Goal: Check status: Check status

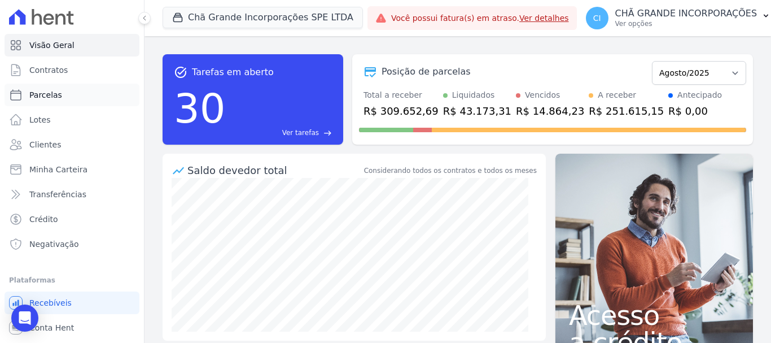
click at [28, 93] on link "Parcelas" at bounding box center [72, 95] width 135 height 23
select select
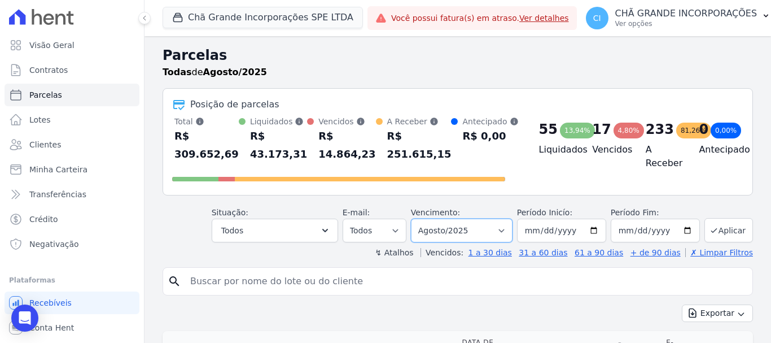
click at [460, 227] on select "Filtrar por período ──────── Todos os meses Outubro/2019 Novembro/2019 Dezembro…" at bounding box center [462, 230] width 102 height 24
select select "07/2025"
click at [418, 218] on select "Filtrar por período ──────── Todos os meses Outubro/2019 Novembro/2019 Dezembro…" at bounding box center [462, 230] width 102 height 24
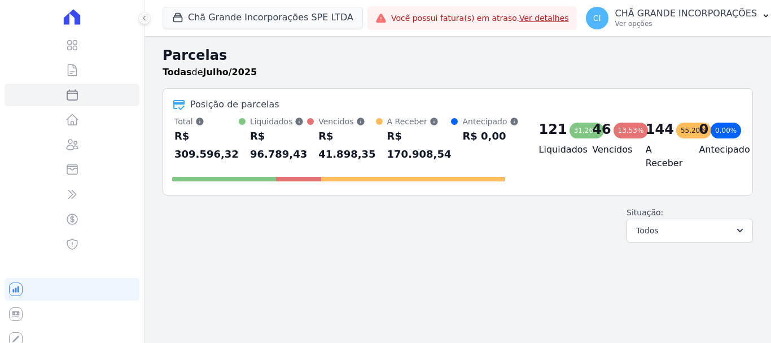
select select
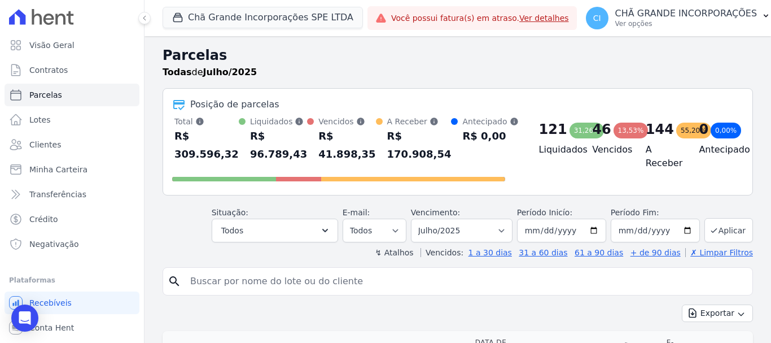
click at [408, 287] on input "search" at bounding box center [465, 281] width 565 height 23
type input "juliana quiteria"
select select
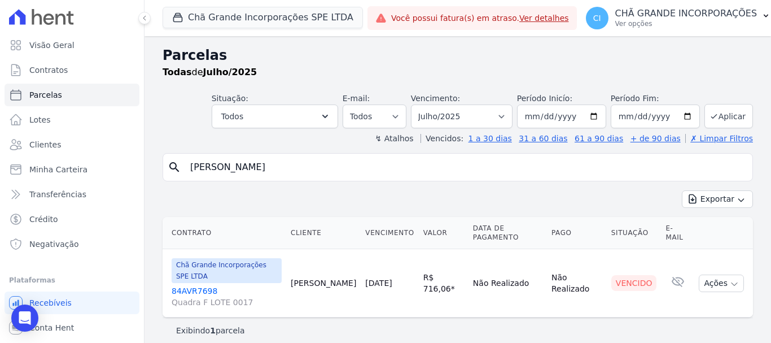
click at [194, 285] on link "84AVR7698 Quadra F LOTE 0017" at bounding box center [227, 296] width 110 height 23
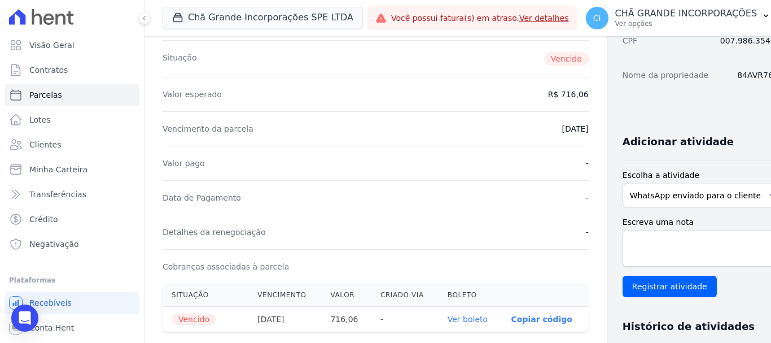
scroll to position [339, 0]
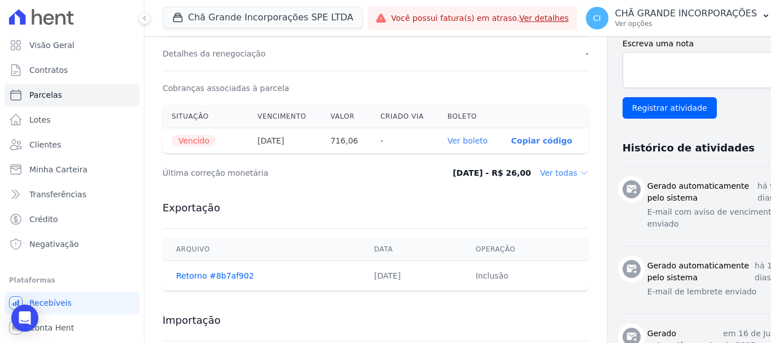
click at [448, 138] on link "Ver boleto" at bounding box center [468, 140] width 40 height 9
